Goal: Transaction & Acquisition: Book appointment/travel/reservation

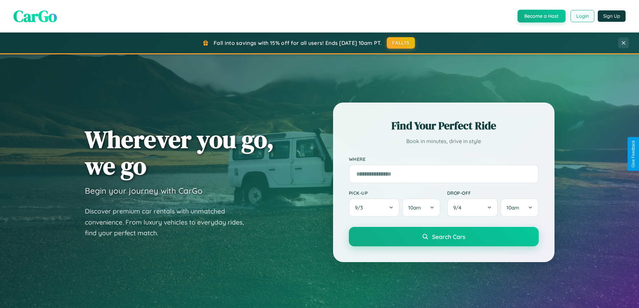
click at [582, 16] on button "Login" at bounding box center [583, 16] width 24 height 12
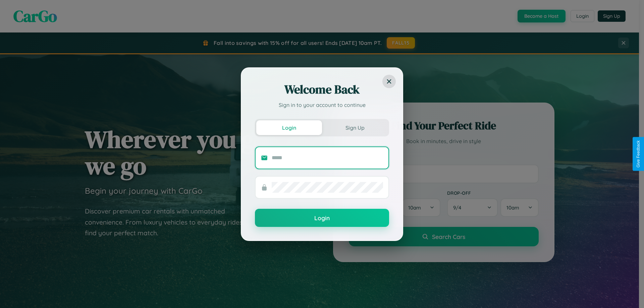
click at [327, 158] on input "text" at bounding box center [327, 158] width 111 height 11
type input "**********"
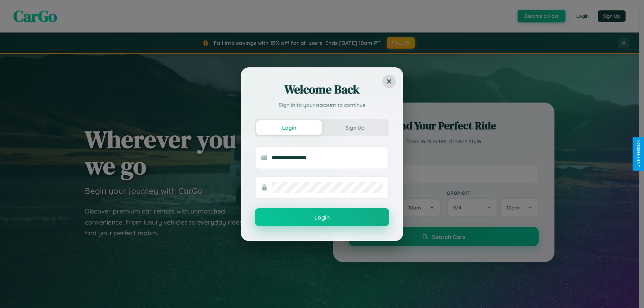
click at [322, 218] on button "Login" at bounding box center [322, 217] width 134 height 18
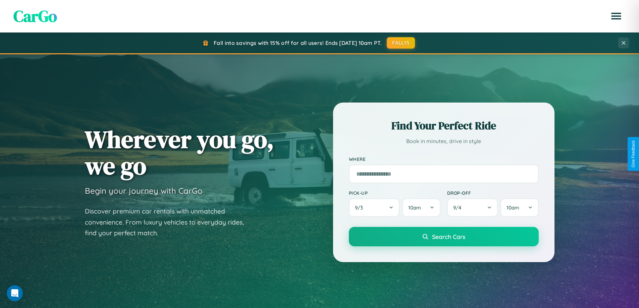
scroll to position [591, 0]
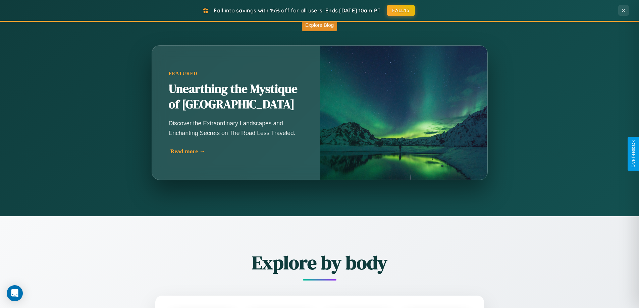
click at [236, 153] on div "Read more →" at bounding box center [237, 151] width 134 height 7
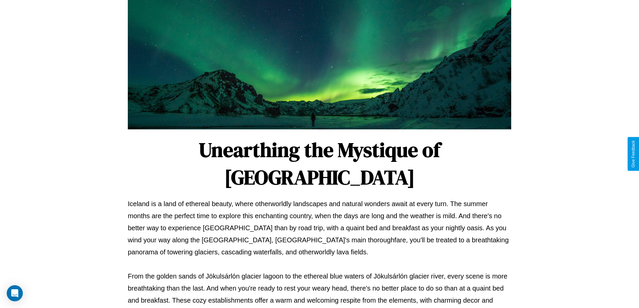
scroll to position [217, 0]
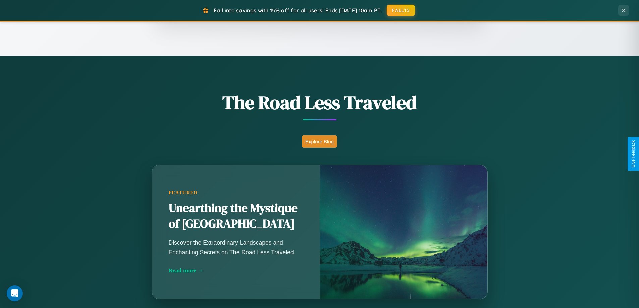
scroll to position [289, 0]
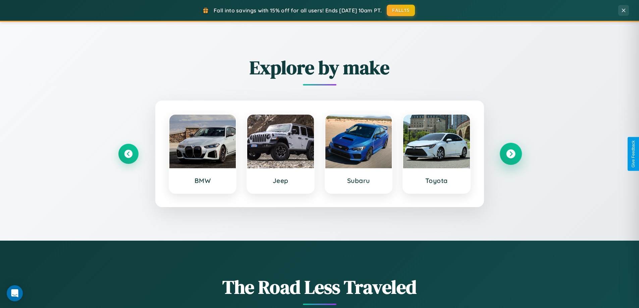
click at [511, 154] on icon at bounding box center [510, 154] width 9 height 9
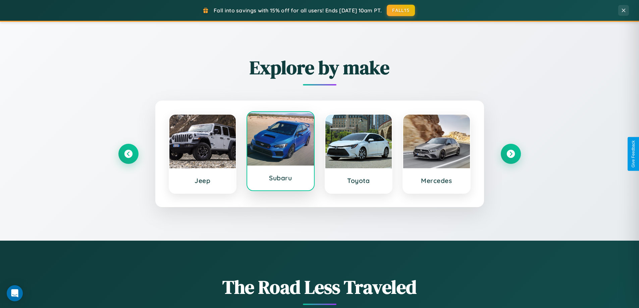
click at [280, 153] on div at bounding box center [280, 139] width 67 height 54
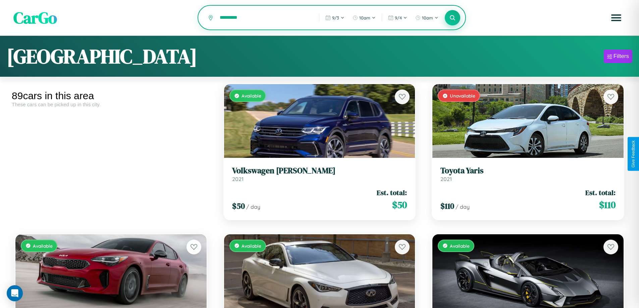
type input "*********"
click at [453, 18] on icon at bounding box center [452, 17] width 6 height 6
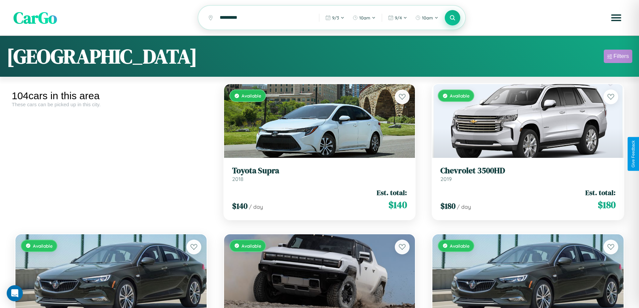
click at [618, 57] on div "Filters" at bounding box center [621, 56] width 15 height 7
